Goal: Task Accomplishment & Management: Manage account settings

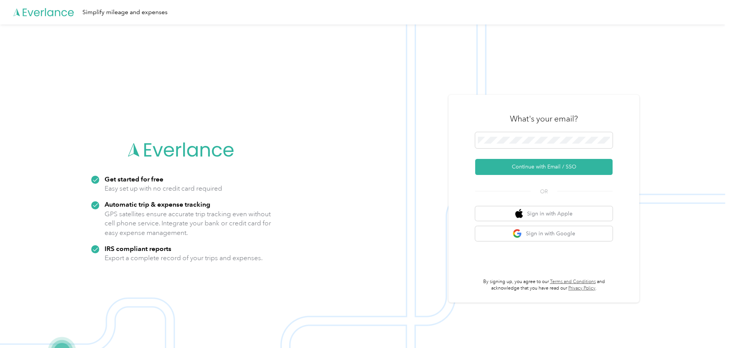
click at [515, 131] on div "What's your email?" at bounding box center [543, 118] width 137 height 27
click at [531, 163] on button "Continue with Email / SSO" at bounding box center [543, 167] width 137 height 16
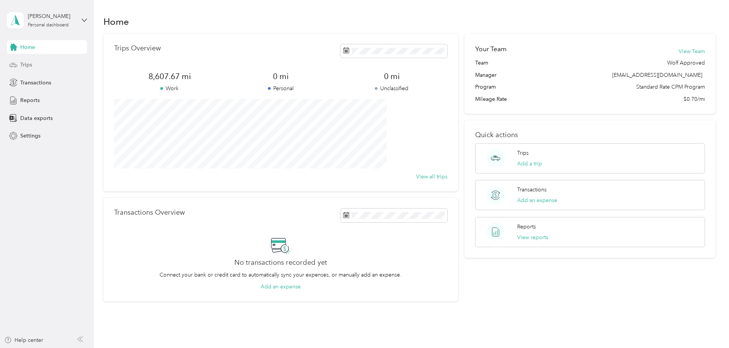
click at [28, 66] on span "Trips" at bounding box center [26, 65] width 12 height 8
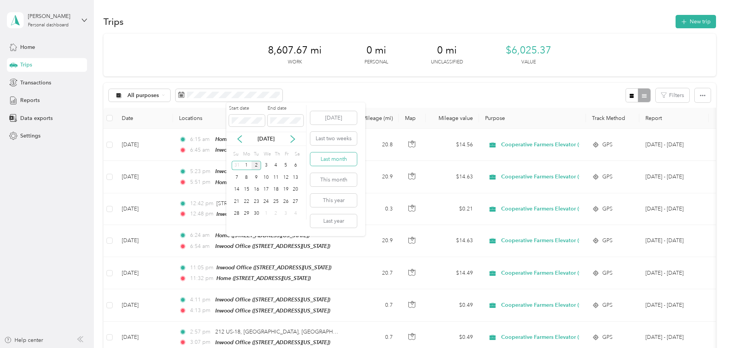
click at [339, 159] on button "Last month" at bounding box center [333, 158] width 47 height 13
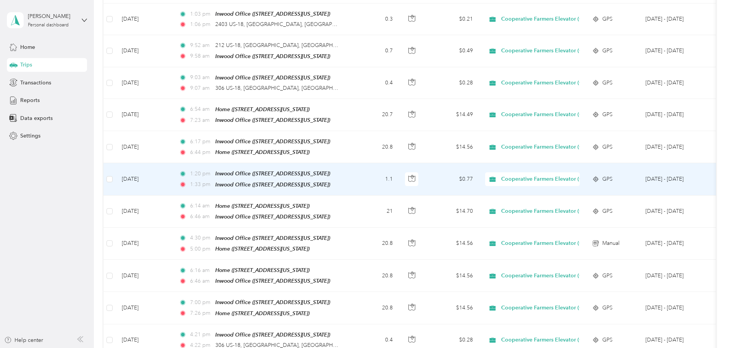
scroll to position [381, 0]
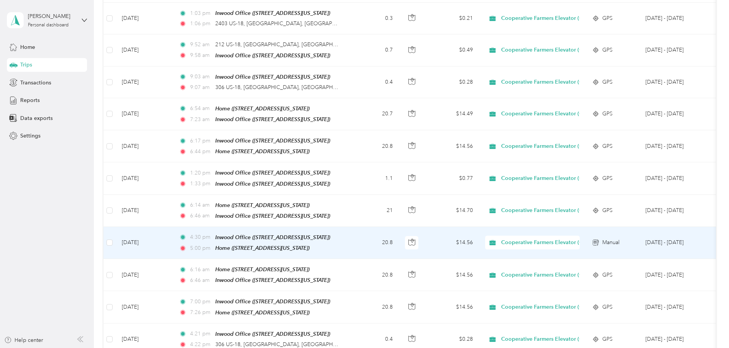
click at [399, 241] on td "20.8" at bounding box center [373, 243] width 50 height 32
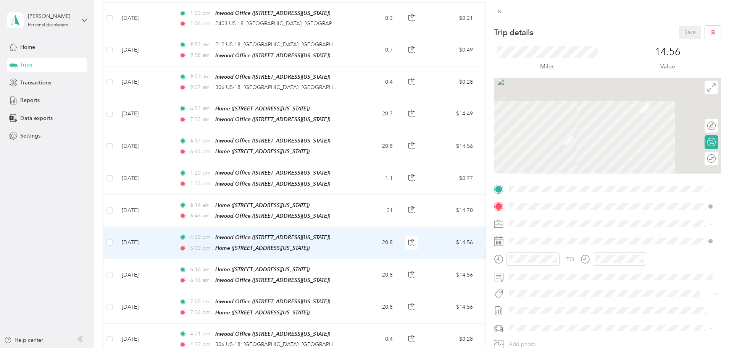
click at [410, 216] on div "Trip details Save This trip cannot be edited because it is either under review,…" at bounding box center [364, 174] width 729 height 348
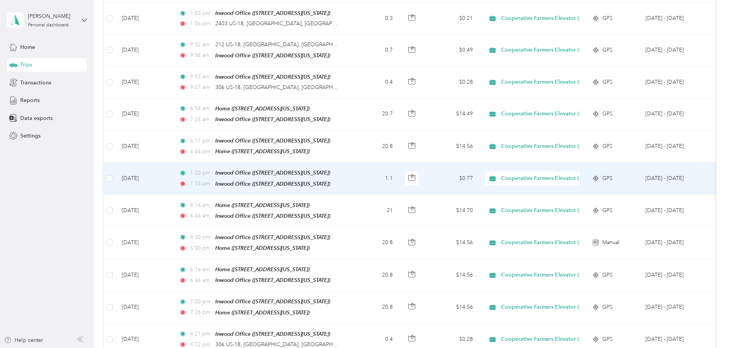
click at [399, 167] on td "1.1" at bounding box center [373, 178] width 50 height 32
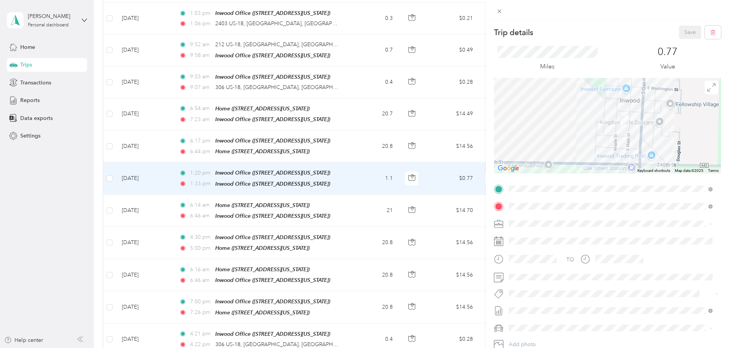
click at [417, 167] on div "Trip details Save This trip cannot be edited because it is either under review,…" at bounding box center [364, 174] width 729 height 348
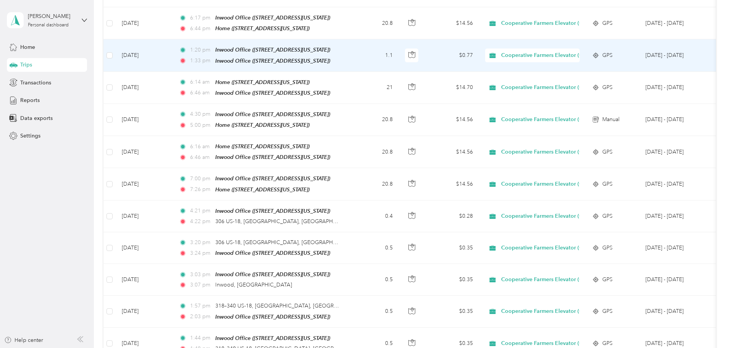
scroll to position [534, 0]
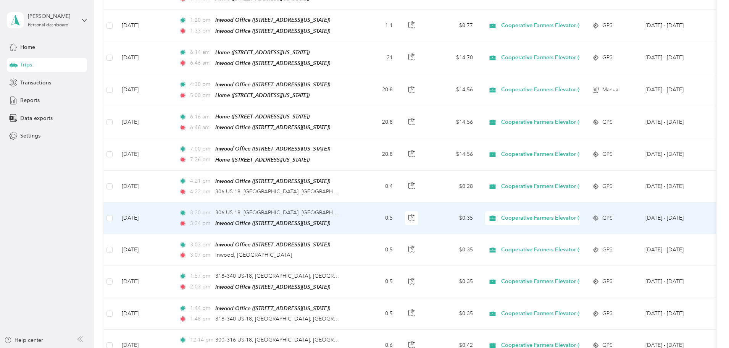
click at [399, 211] on td "0.5" at bounding box center [373, 218] width 50 height 32
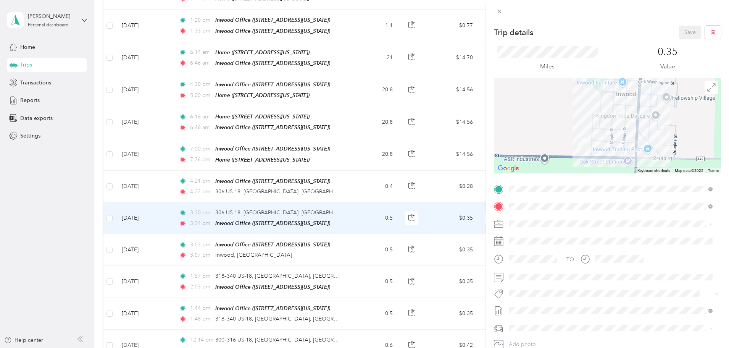
click at [415, 179] on div "Trip details Save This trip cannot be edited because it is either under review,…" at bounding box center [364, 174] width 729 height 348
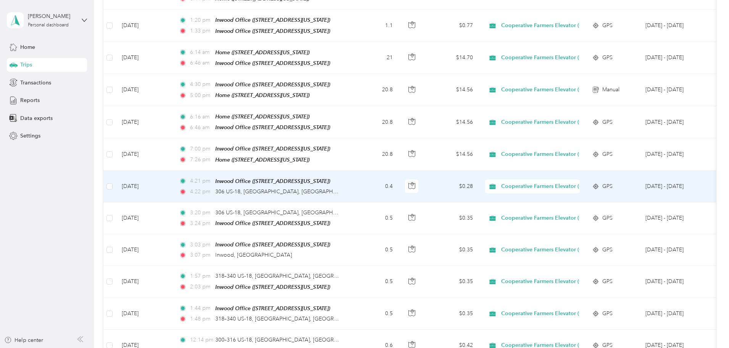
click at [399, 175] on td "0.4" at bounding box center [373, 187] width 50 height 32
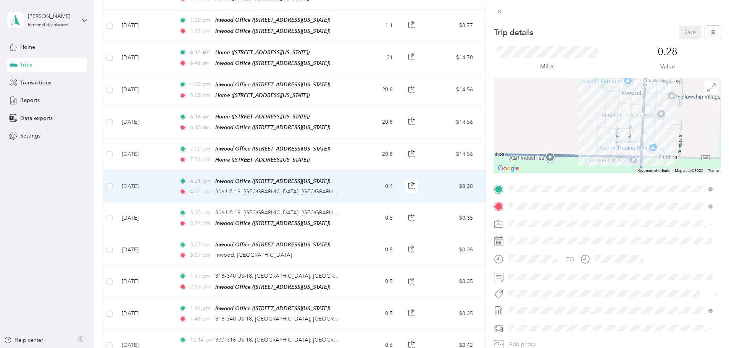
click at [415, 175] on div "Trip details Save This trip cannot be edited because it is either under review,…" at bounding box center [364, 174] width 729 height 348
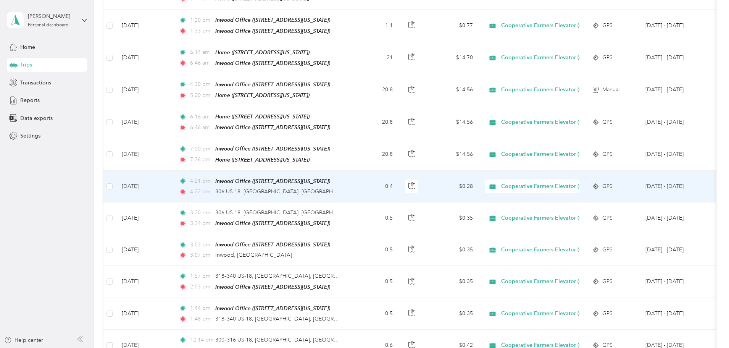
click at [399, 175] on td "0.4" at bounding box center [373, 187] width 50 height 32
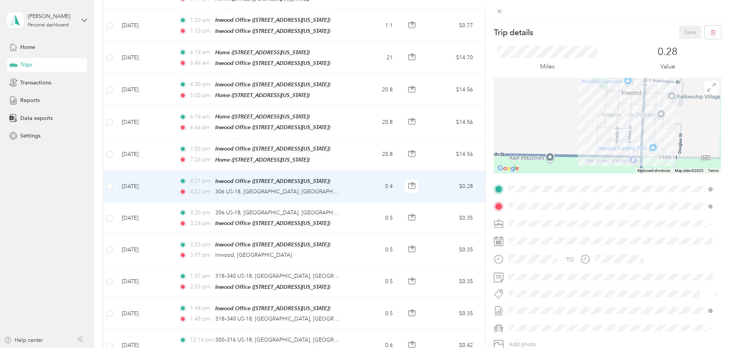
click at [415, 175] on div "Trip details Save This trip cannot be edited because it is either under review,…" at bounding box center [364, 174] width 729 height 348
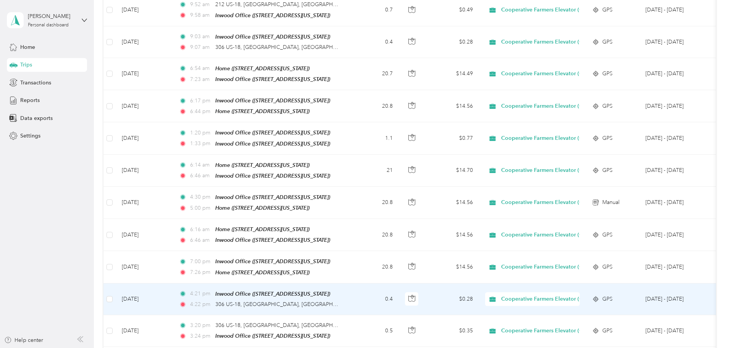
scroll to position [420, 0]
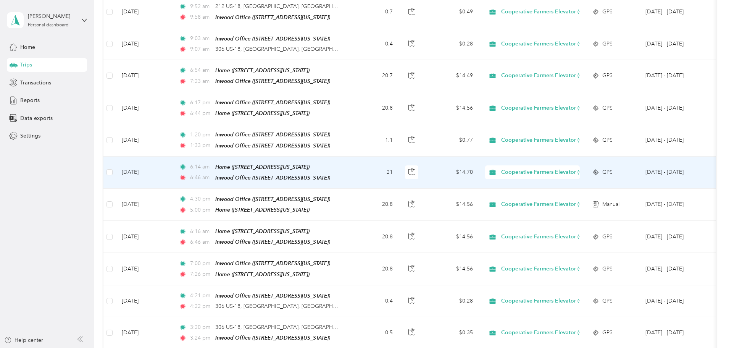
click at [399, 166] on td "21" at bounding box center [373, 172] width 50 height 32
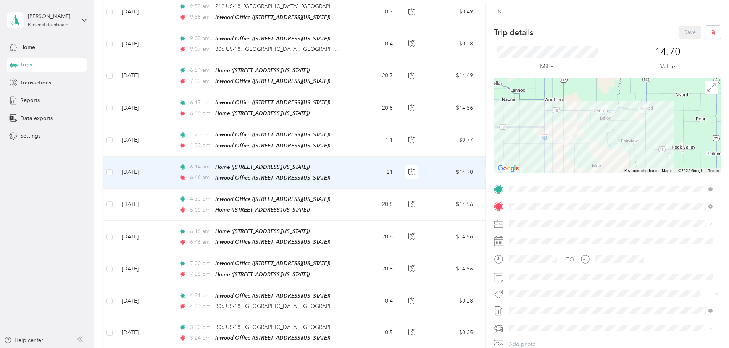
click at [412, 166] on div "Trip details Save This trip cannot be edited because it is either under review,…" at bounding box center [364, 174] width 729 height 348
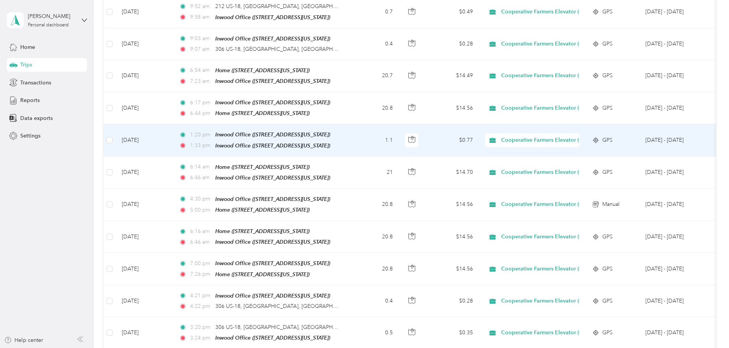
click at [399, 137] on td "1.1" at bounding box center [373, 140] width 50 height 32
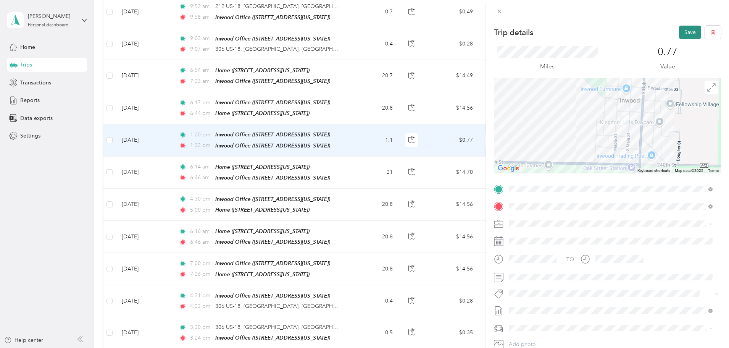
click at [682, 35] on button "Save" at bounding box center [690, 32] width 22 height 13
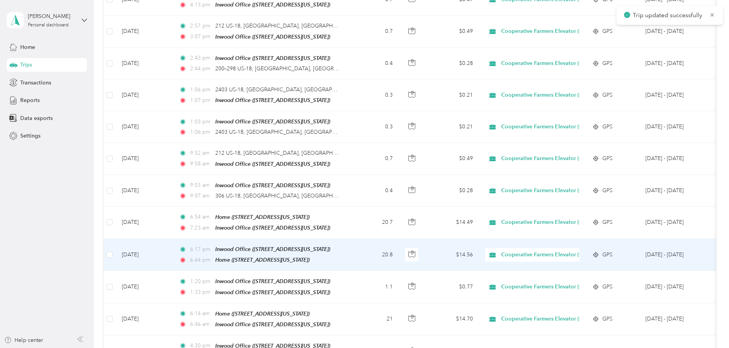
scroll to position [267, 0]
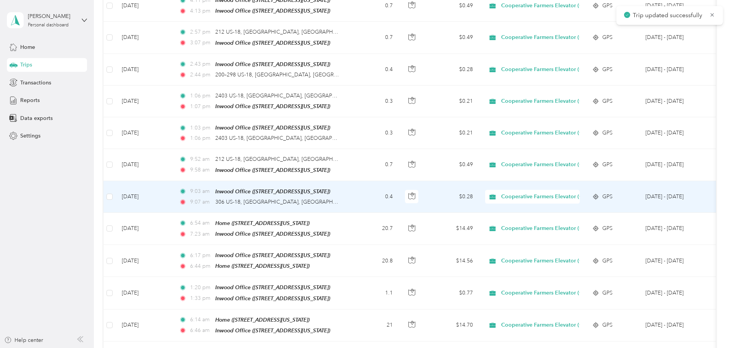
click at [399, 184] on td "0.4" at bounding box center [373, 197] width 50 height 32
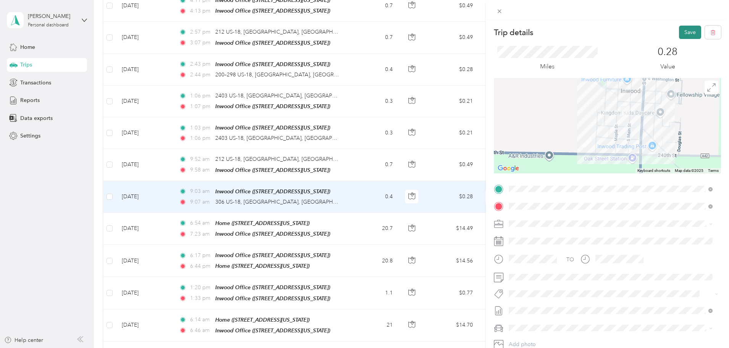
click at [679, 32] on button "Save" at bounding box center [690, 32] width 22 height 13
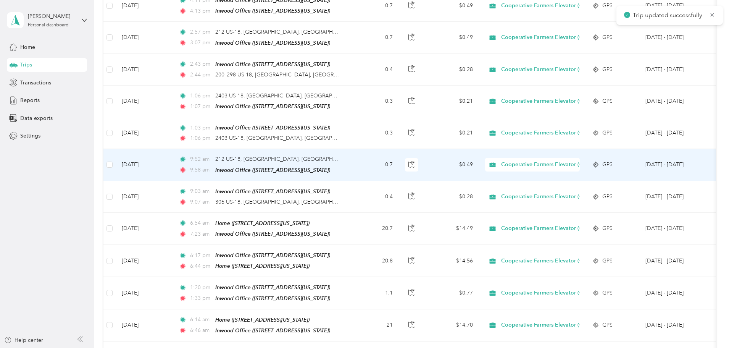
click at [399, 159] on td "0.7" at bounding box center [373, 165] width 50 height 32
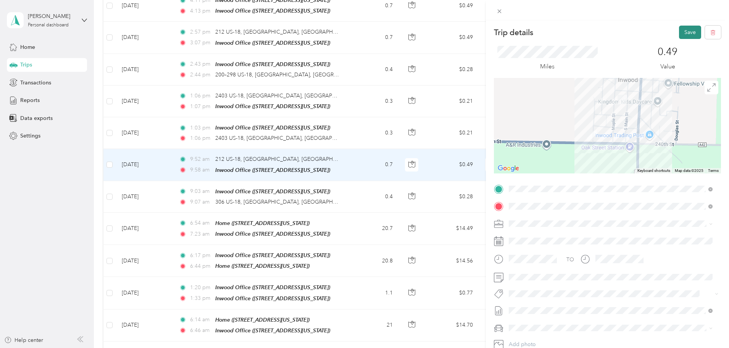
click at [679, 35] on button "Save" at bounding box center [690, 32] width 22 height 13
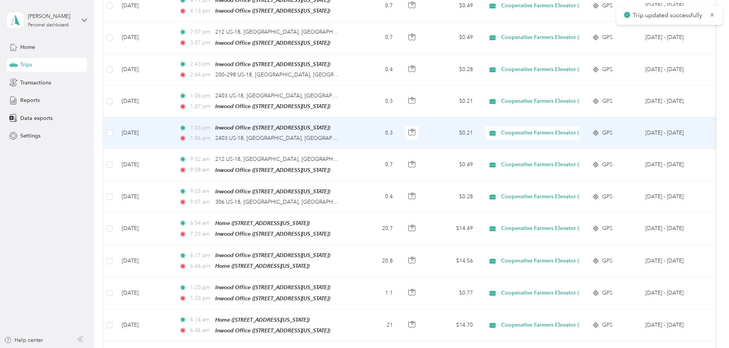
click at [399, 128] on td "0.3" at bounding box center [373, 133] width 50 height 32
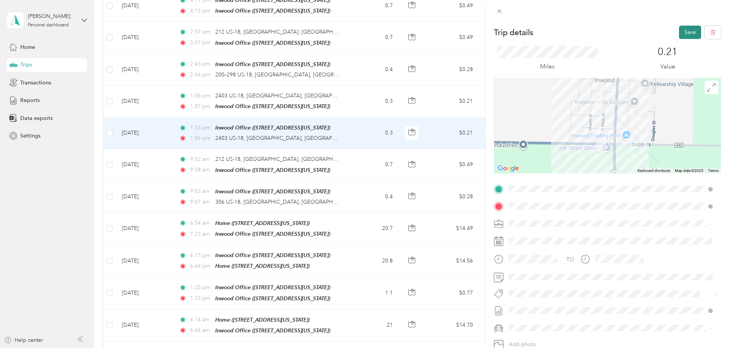
click at [688, 29] on button "Save" at bounding box center [690, 32] width 22 height 13
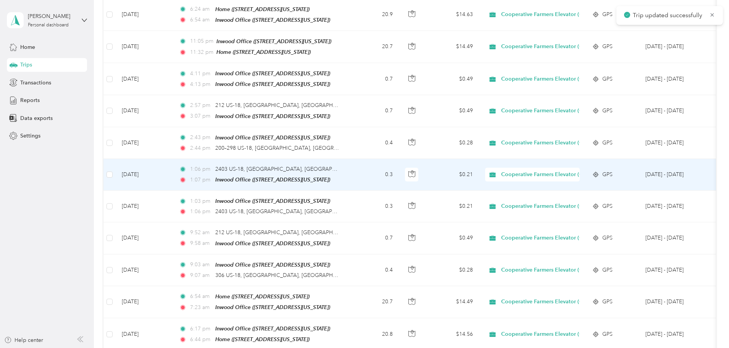
scroll to position [191, 0]
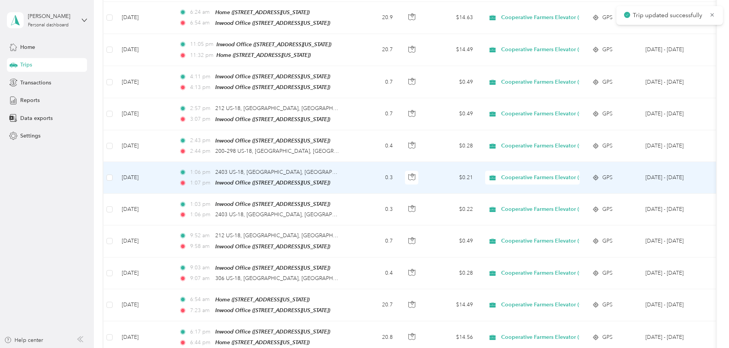
click at [399, 187] on td "0.3" at bounding box center [373, 178] width 50 height 32
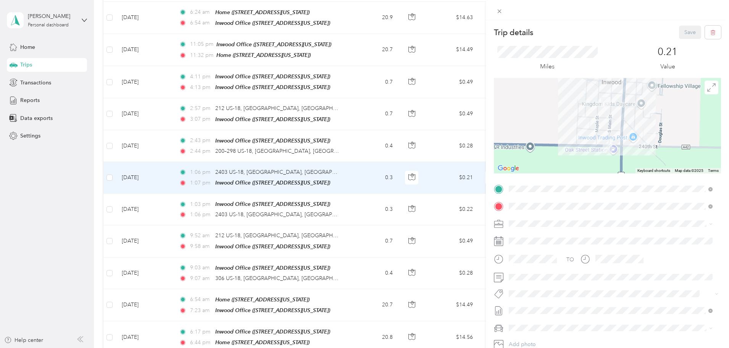
click at [412, 203] on div "Trip details Save This trip cannot be edited because it is either under review,…" at bounding box center [364, 174] width 729 height 348
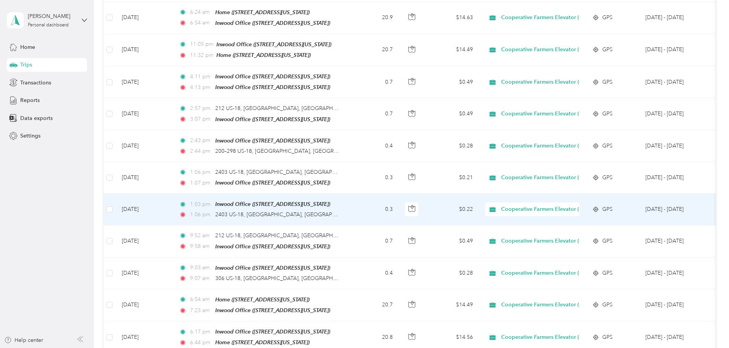
click at [399, 208] on td "0.3" at bounding box center [373, 209] width 50 height 32
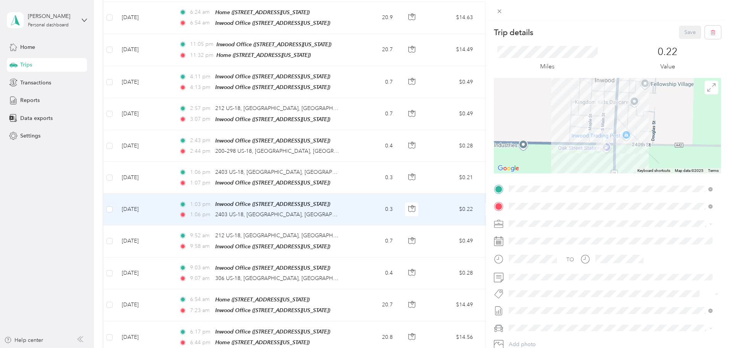
click at [412, 208] on div "Trip details Save This trip cannot be edited because it is either under review,…" at bounding box center [364, 174] width 729 height 348
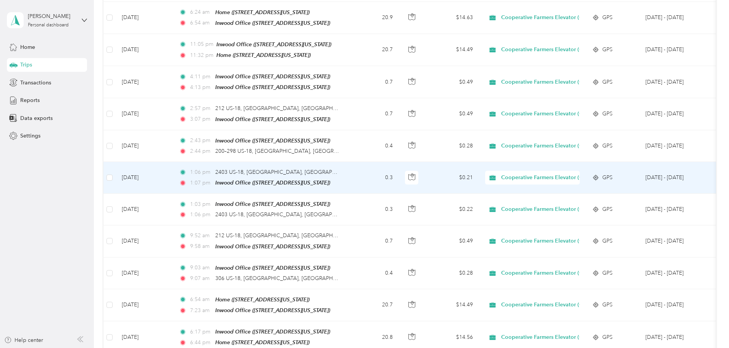
click at [399, 177] on td "0.3" at bounding box center [373, 178] width 50 height 32
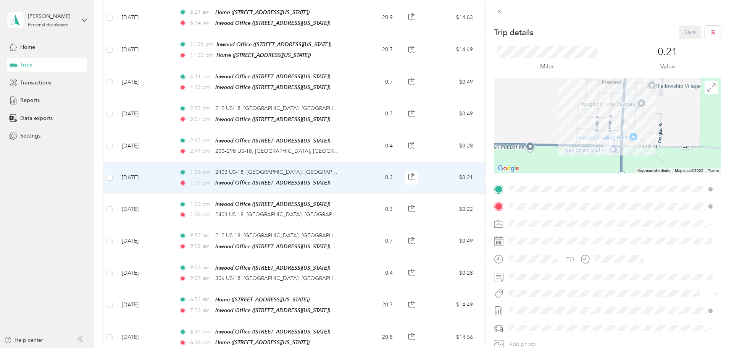
click at [418, 146] on div "Trip details Save This trip cannot be edited because it is either under review,…" at bounding box center [364, 174] width 729 height 348
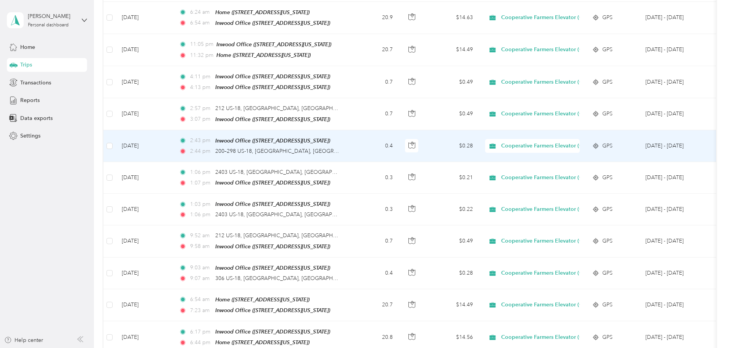
click at [399, 142] on td "0.4" at bounding box center [373, 146] width 50 height 32
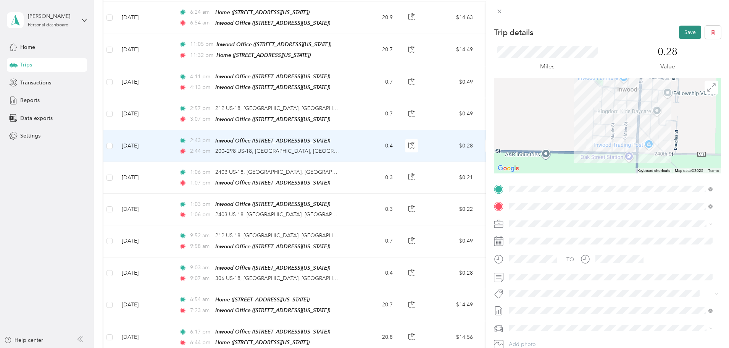
click at [684, 33] on button "Save" at bounding box center [690, 32] width 22 height 13
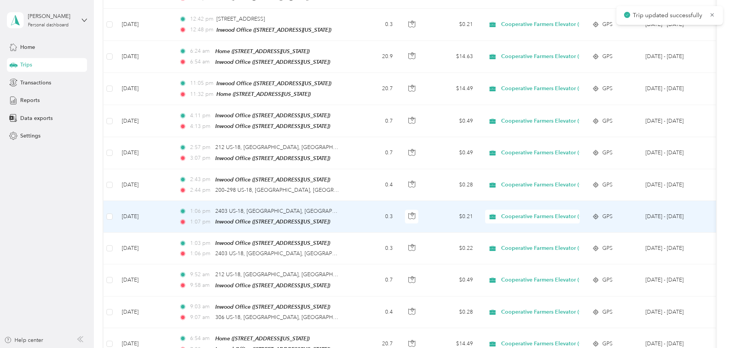
scroll to position [76, 0]
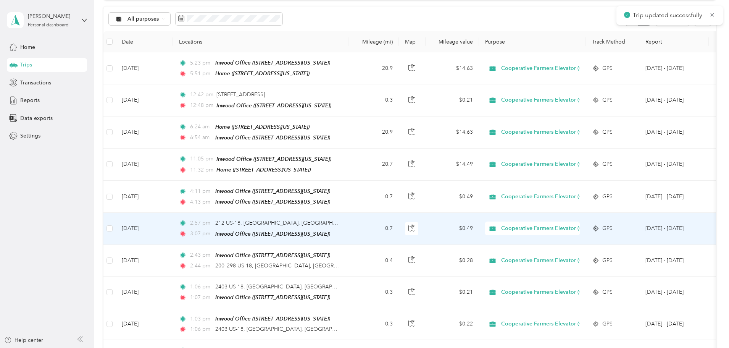
click at [399, 230] on td "0.7" at bounding box center [373, 228] width 50 height 32
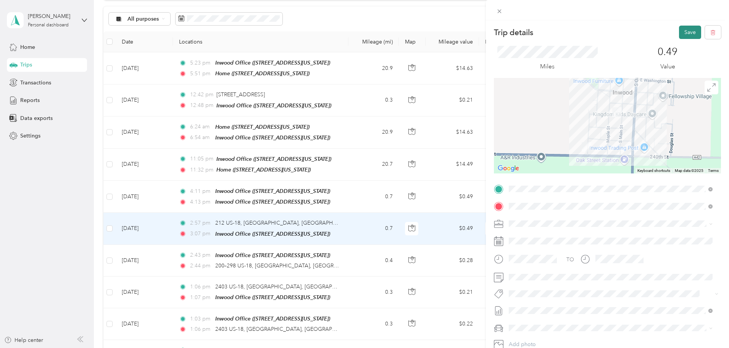
click at [682, 31] on button "Save" at bounding box center [690, 32] width 22 height 13
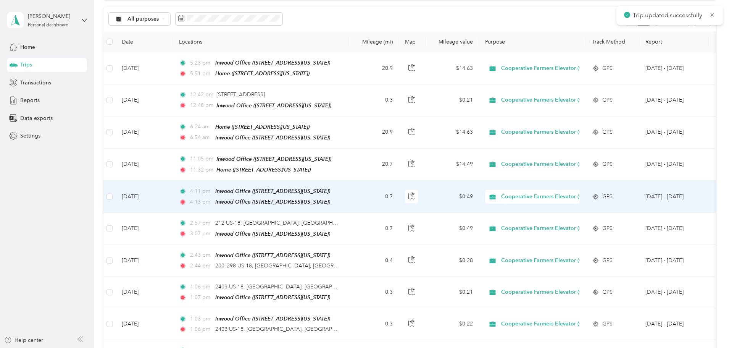
click at [399, 193] on td "0.7" at bounding box center [373, 196] width 50 height 32
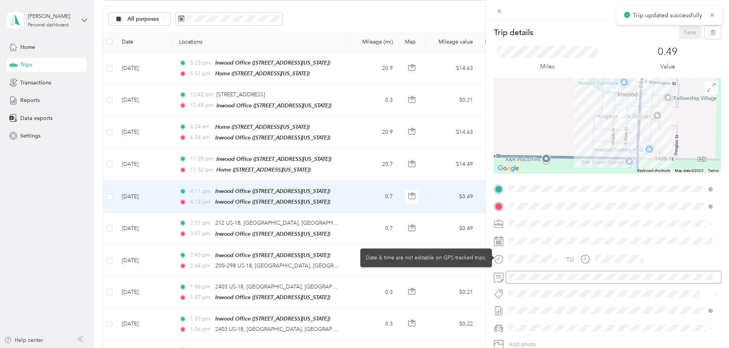
click at [526, 281] on div "TO Add photo" at bounding box center [607, 275] width 227 height 184
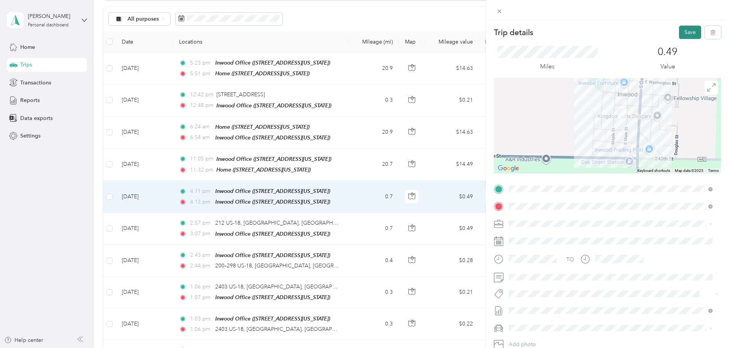
click at [685, 34] on button "Save" at bounding box center [690, 32] width 22 height 13
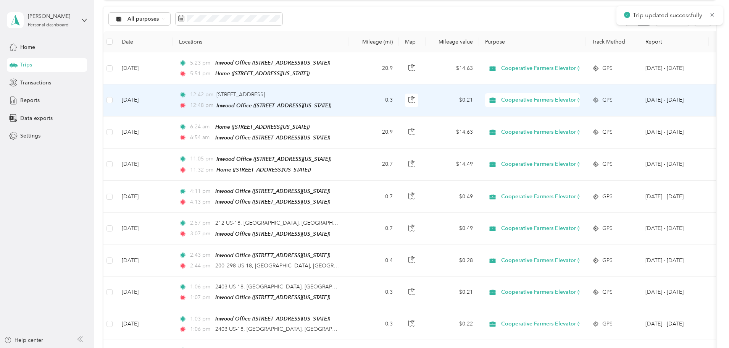
click at [399, 108] on td "0.3" at bounding box center [373, 100] width 50 height 32
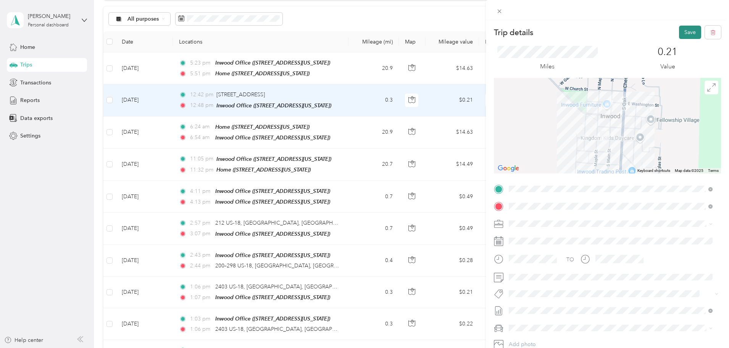
click at [684, 31] on button "Save" at bounding box center [690, 32] width 22 height 13
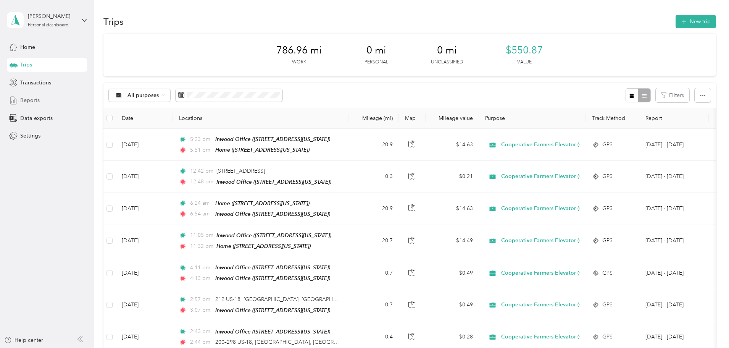
click at [32, 100] on span "Reports" at bounding box center [29, 100] width 19 height 8
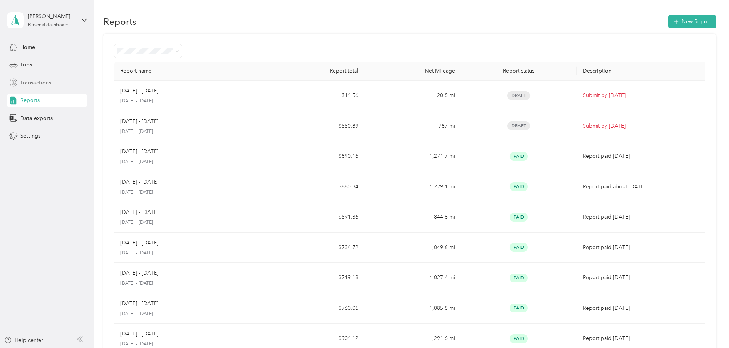
click at [37, 82] on span "Transactions" at bounding box center [35, 83] width 31 height 8
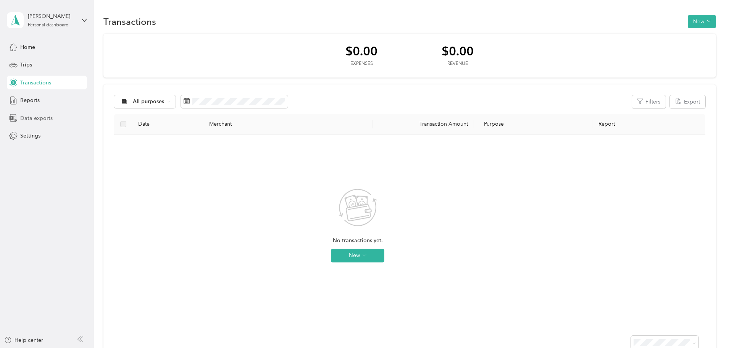
click at [34, 115] on span "Data exports" at bounding box center [36, 118] width 32 height 8
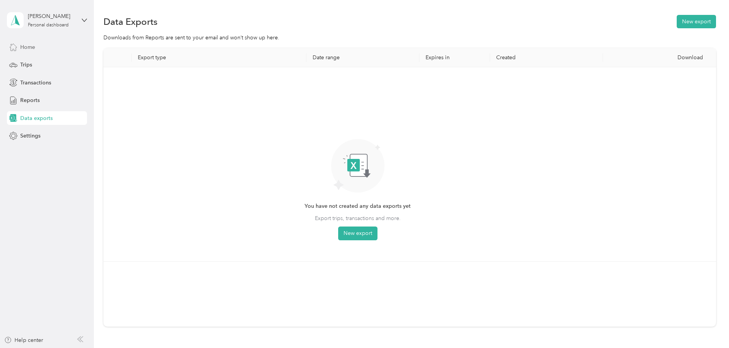
click at [32, 50] on span "Home" at bounding box center [27, 47] width 15 height 8
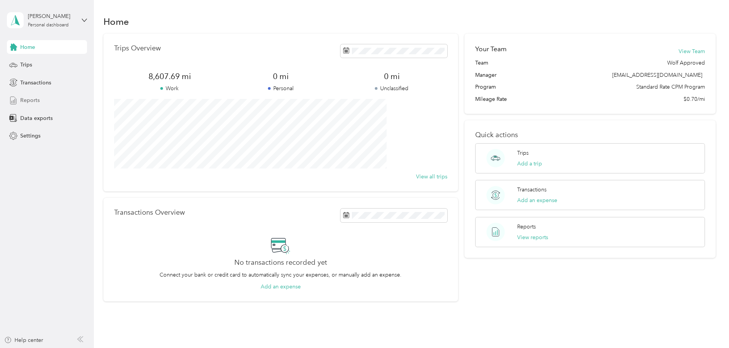
click at [24, 96] on span "Reports" at bounding box center [29, 100] width 19 height 8
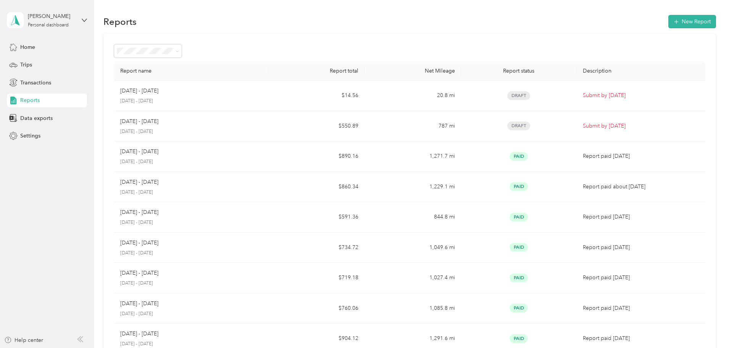
click at [193, 90] on span "Needs approval" at bounding box center [189, 90] width 39 height 6
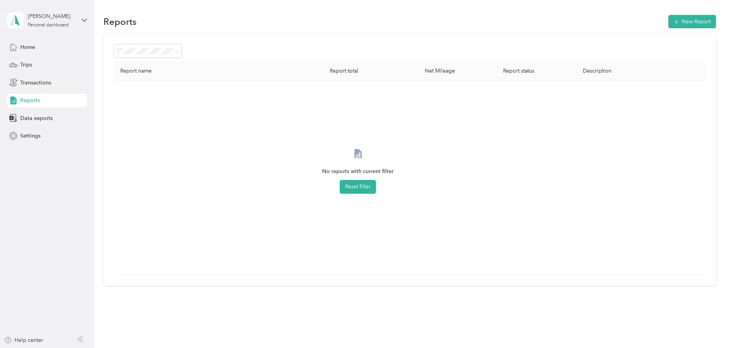
click at [274, 22] on div "Reports New Report" at bounding box center [409, 21] width 612 height 16
click at [29, 50] on span "Home" at bounding box center [27, 47] width 15 height 8
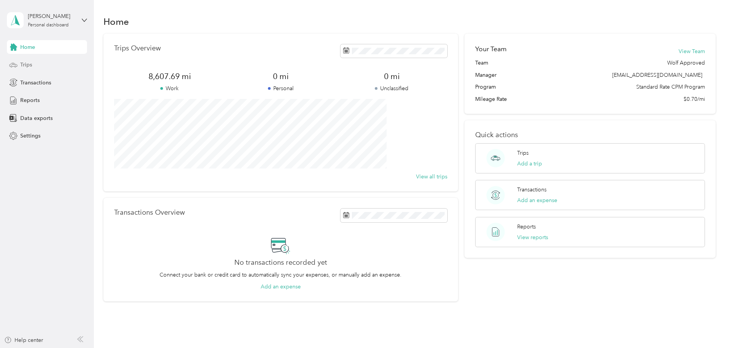
click at [30, 64] on span "Trips" at bounding box center [26, 65] width 12 height 8
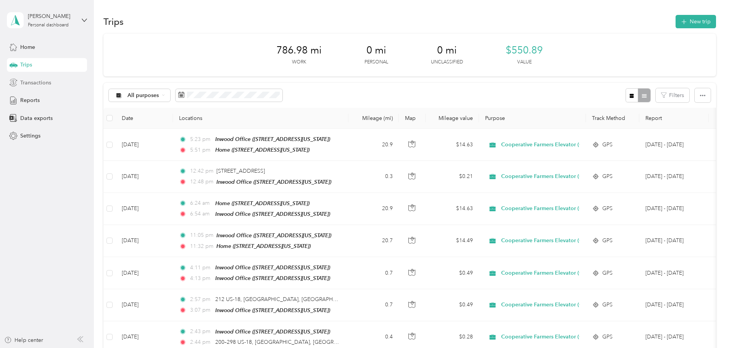
click at [42, 85] on span "Transactions" at bounding box center [35, 83] width 31 height 8
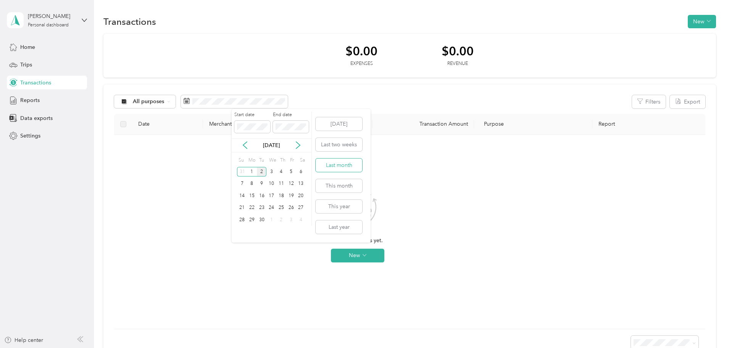
click at [347, 163] on button "Last month" at bounding box center [338, 164] width 47 height 13
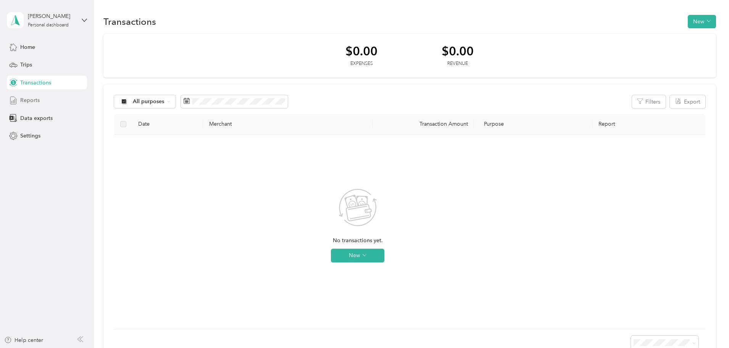
click at [32, 96] on span "Reports" at bounding box center [29, 100] width 19 height 8
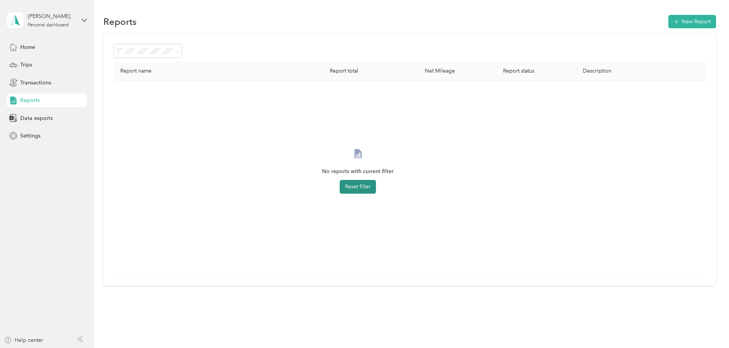
click at [376, 185] on button "Reset filter" at bounding box center [358, 187] width 36 height 14
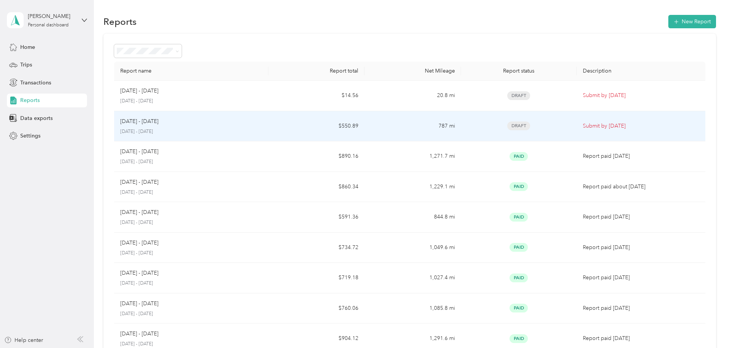
click at [306, 128] on td "$550.89" at bounding box center [316, 126] width 96 height 31
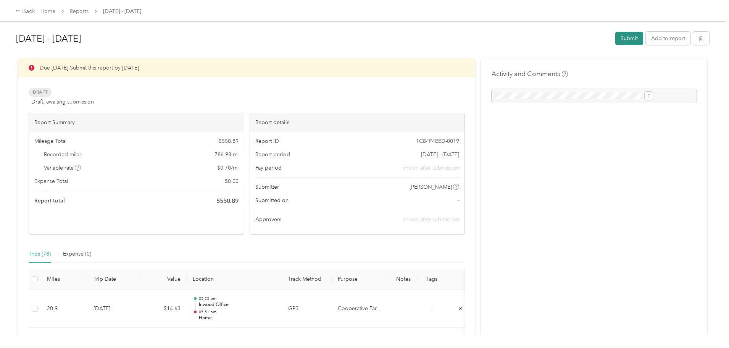
click at [615, 39] on button "Submit" at bounding box center [629, 38] width 28 height 13
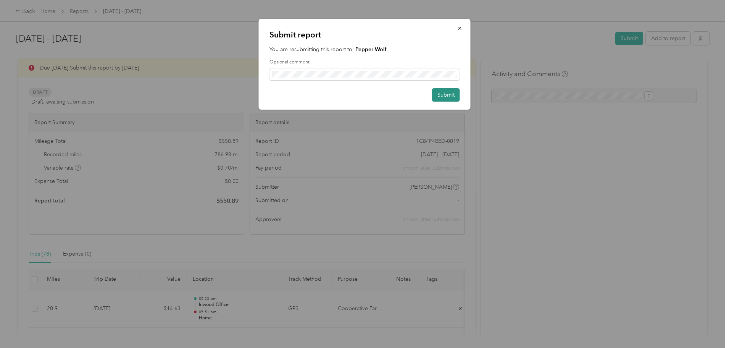
click at [451, 97] on button "Submit" at bounding box center [446, 94] width 28 height 13
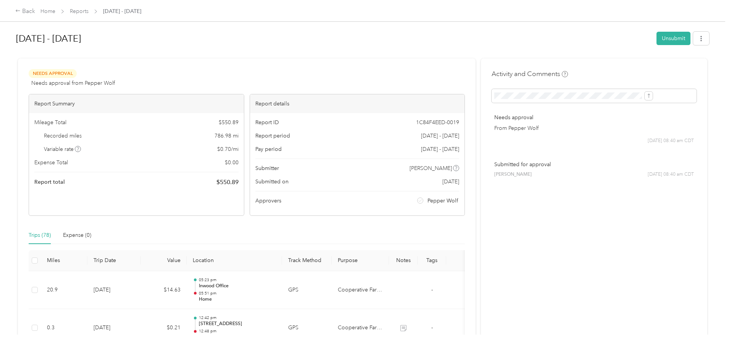
click at [111, 16] on div "Back Home Reports [DATE] - [DATE]" at bounding box center [78, 11] width 126 height 9
click at [55, 9] on link "Home" at bounding box center [47, 11] width 15 height 6
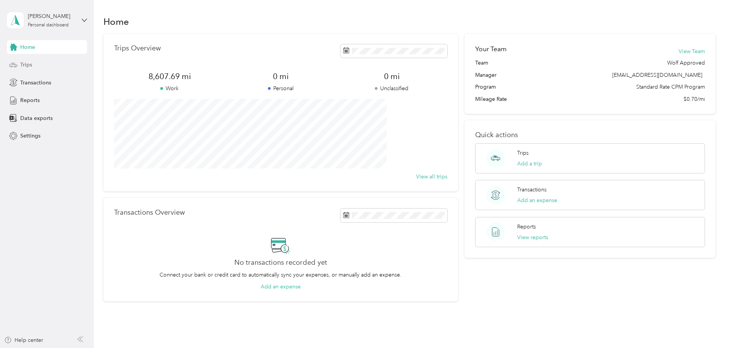
click at [27, 63] on span "Trips" at bounding box center [26, 65] width 12 height 8
